Goal: Task Accomplishment & Management: Use online tool/utility

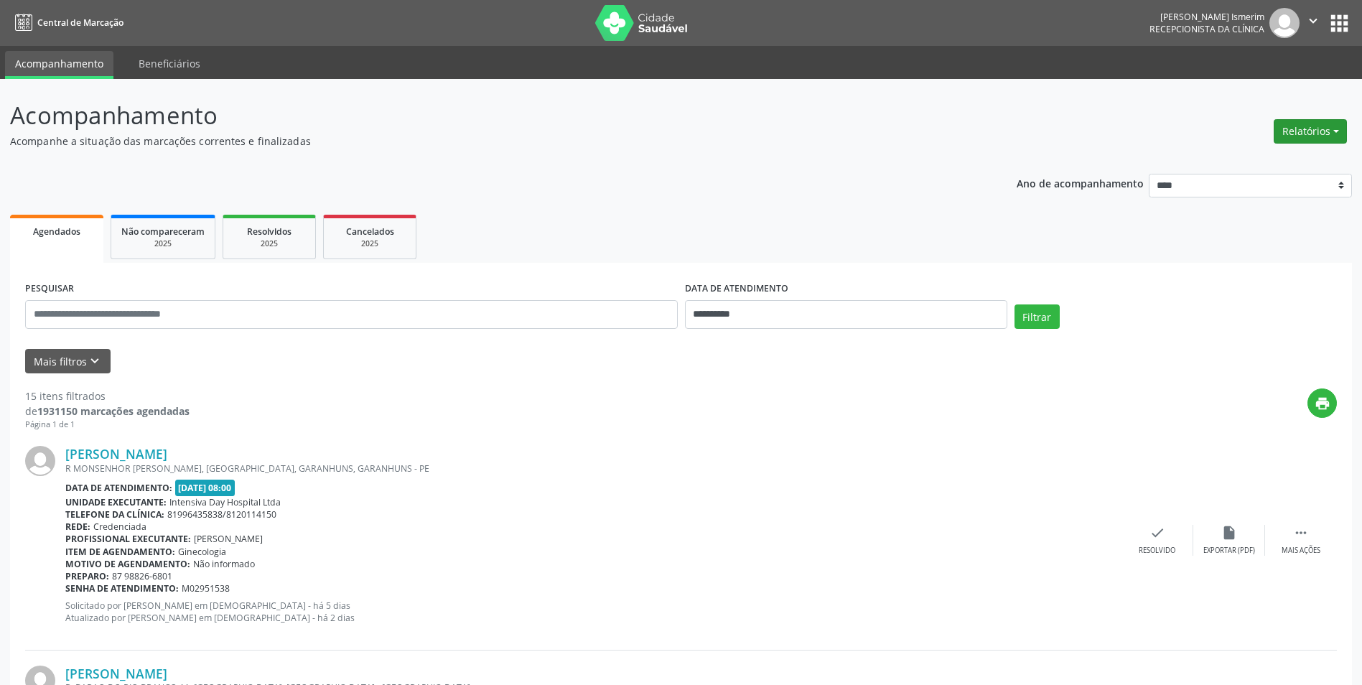
click at [1335, 126] on button "Relatórios" at bounding box center [1310, 131] width 73 height 24
click at [1251, 159] on link "Agendamentos" at bounding box center [1270, 162] width 154 height 20
select select "*"
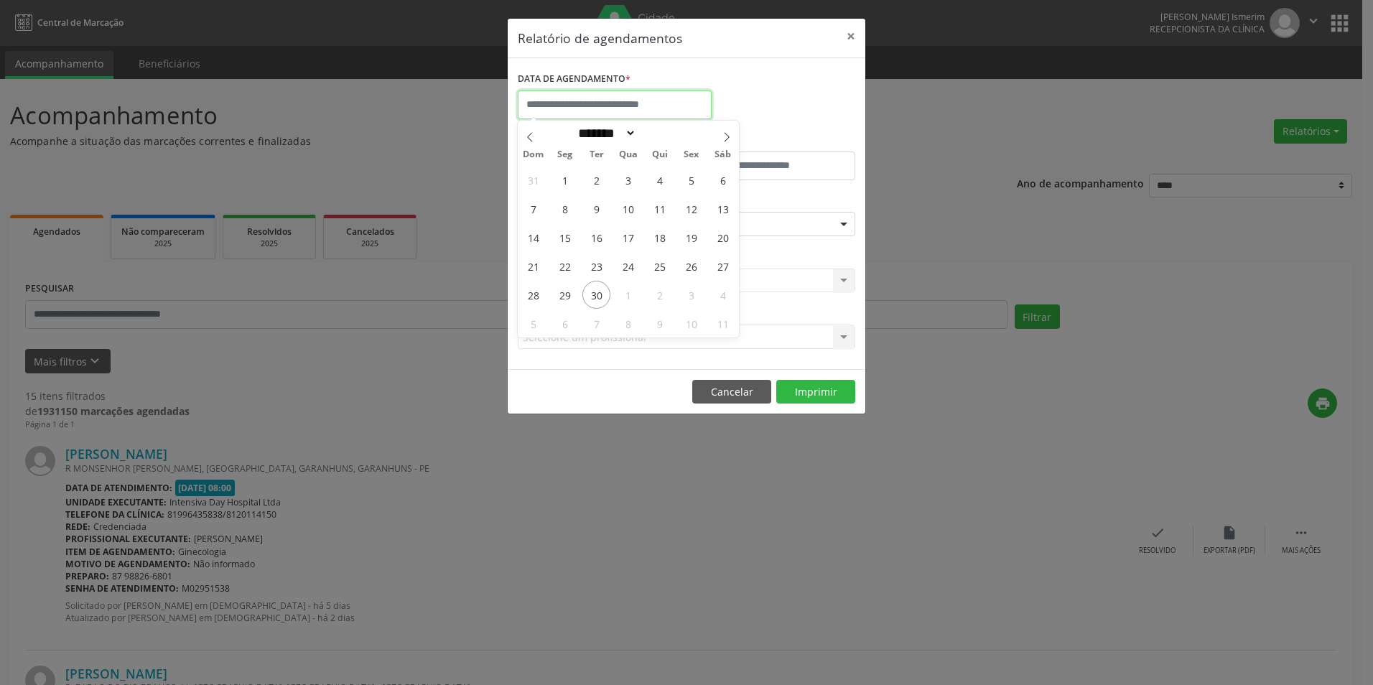
click at [645, 101] on input "text" at bounding box center [615, 104] width 194 height 29
click at [629, 291] on span "1" at bounding box center [628, 295] width 28 height 28
type input "**********"
click at [630, 297] on span "1" at bounding box center [628, 295] width 28 height 28
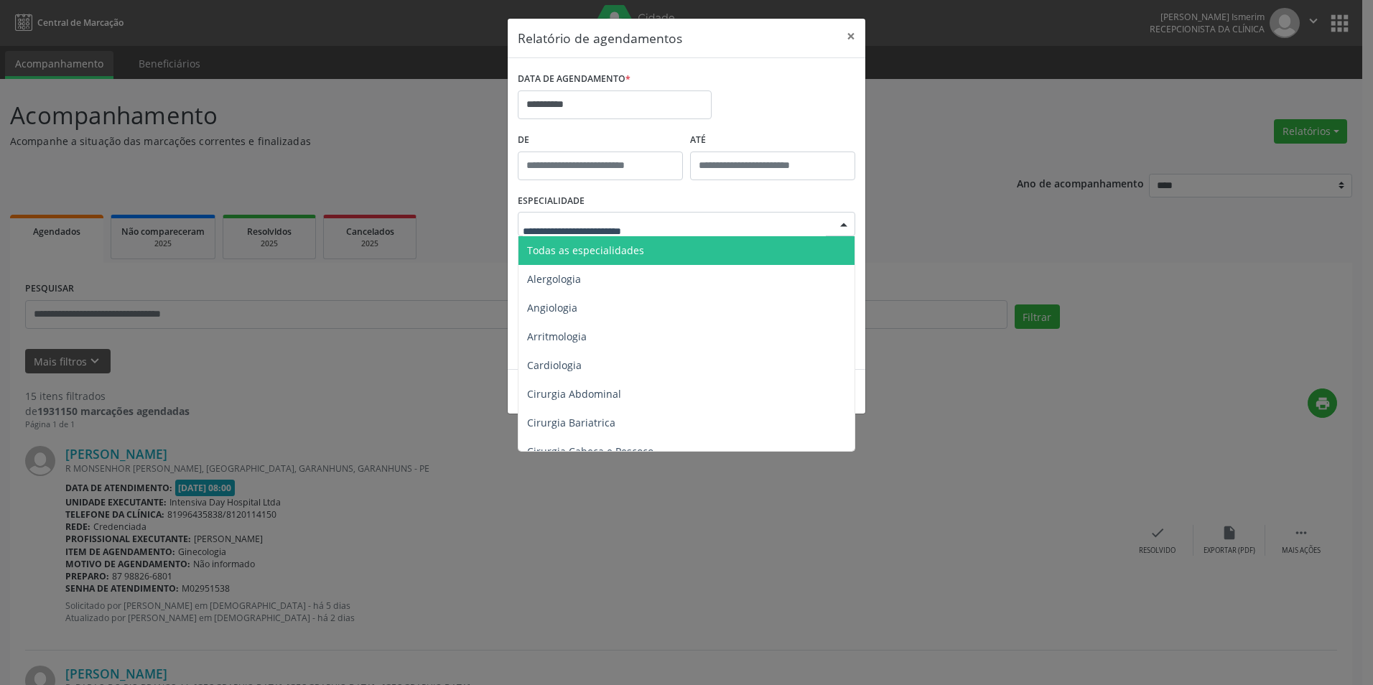
click at [594, 251] on span "Todas as especialidades" at bounding box center [585, 250] width 117 height 14
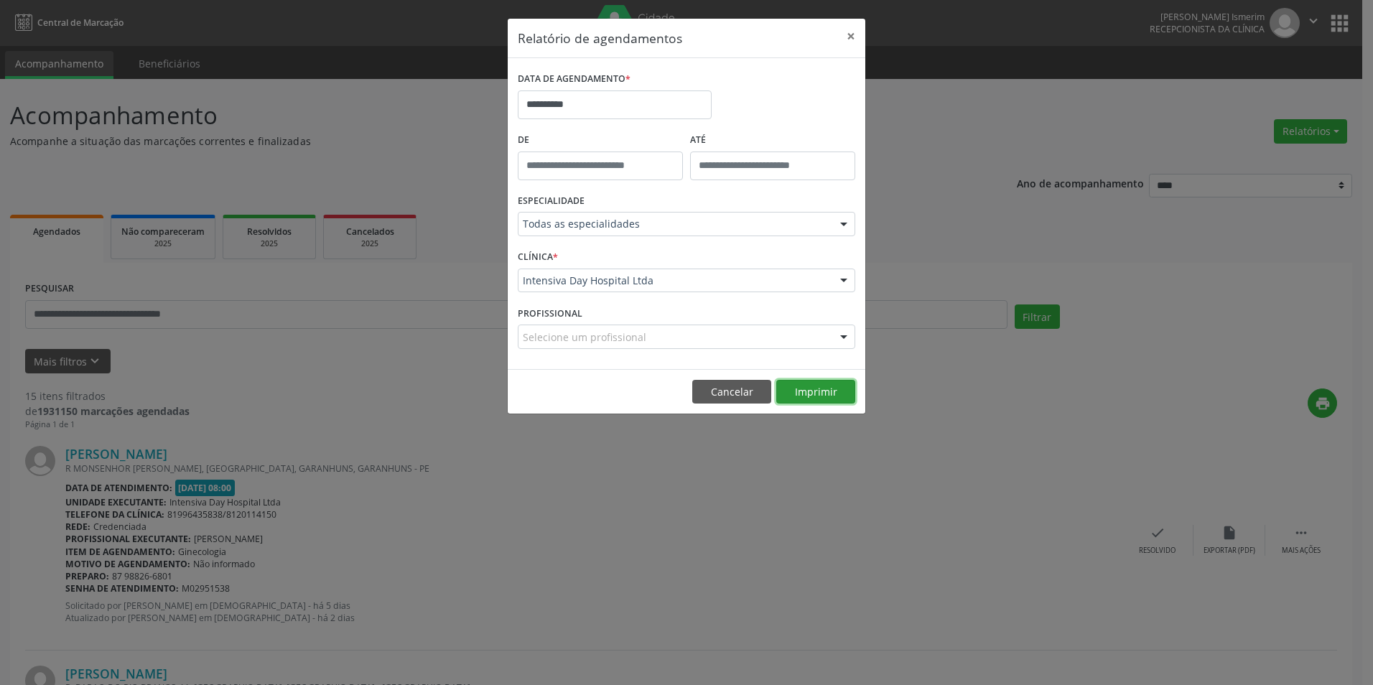
click at [837, 390] on button "Imprimir" at bounding box center [815, 392] width 79 height 24
click at [850, 31] on button "×" at bounding box center [850, 36] width 29 height 35
